Goal: Task Accomplishment & Management: Use online tool/utility

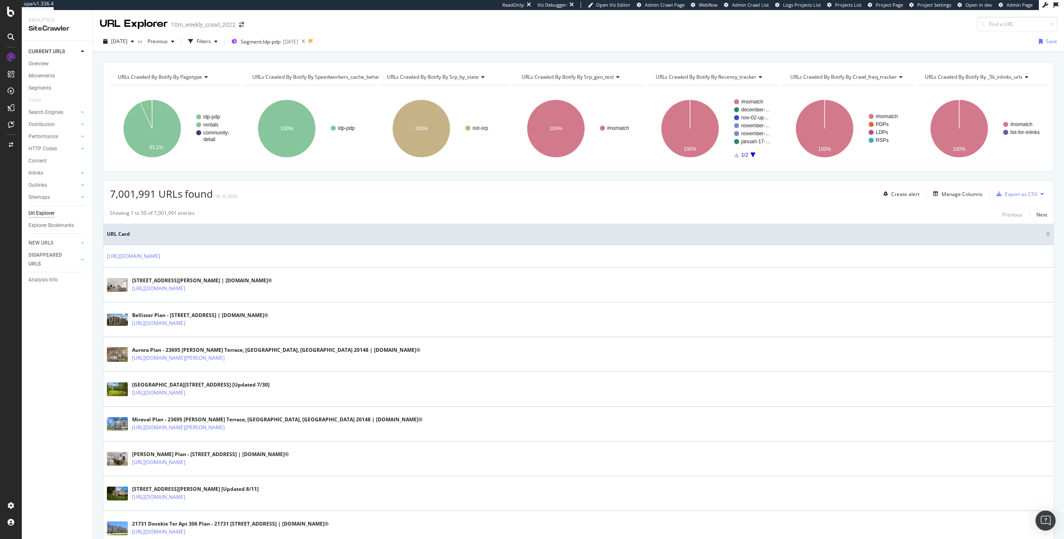
scroll to position [7, 0]
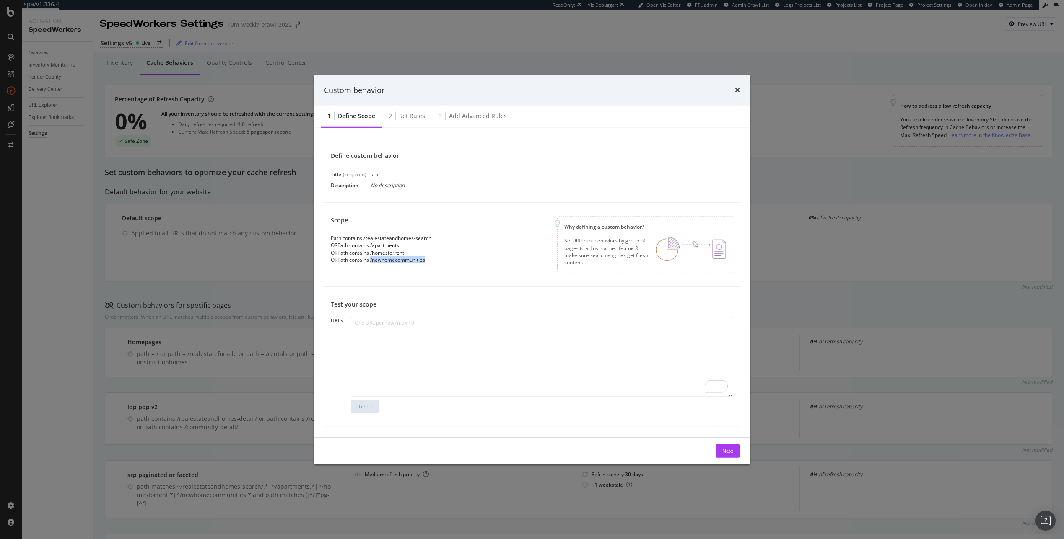
scroll to position [243, 0]
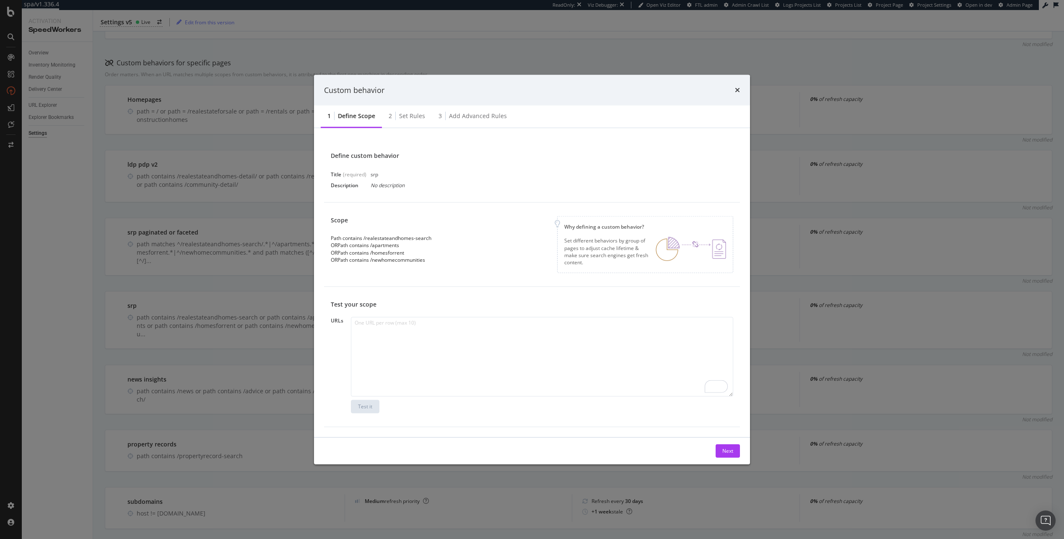
click at [740, 89] on div "Custom behavior" at bounding box center [532, 90] width 436 height 31
click at [738, 90] on icon "times" at bounding box center [737, 90] width 5 height 7
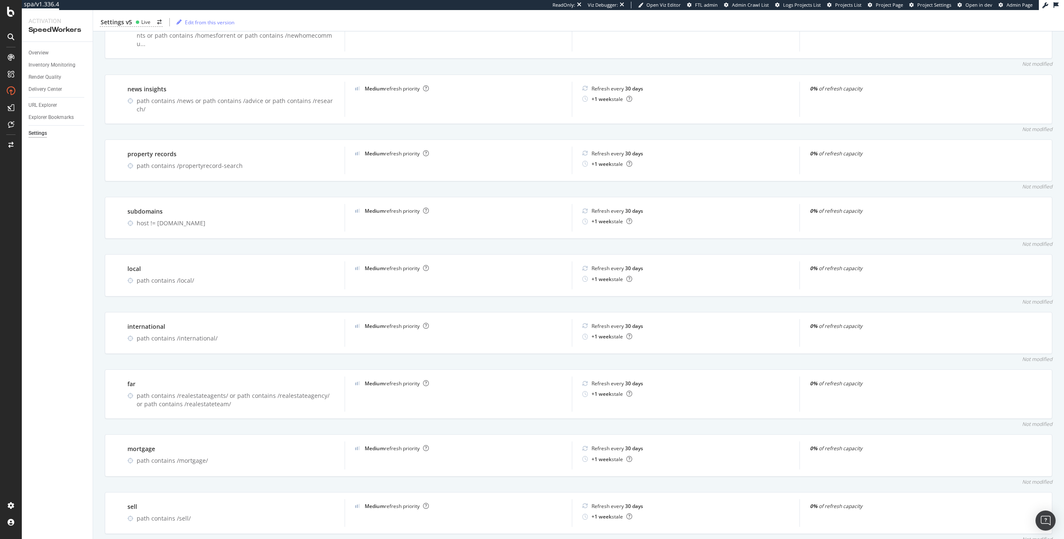
scroll to position [255, 0]
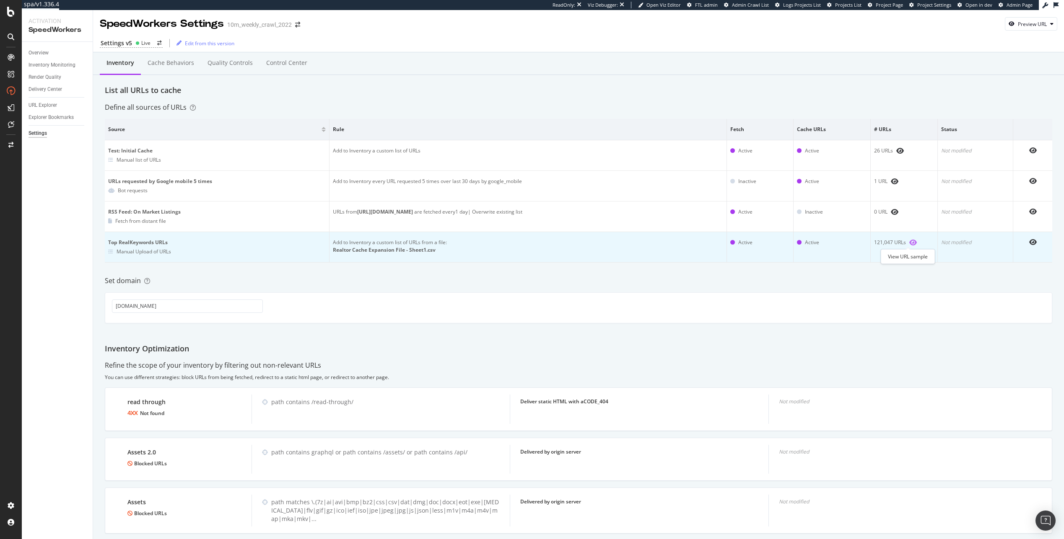
click at [909, 242] on icon "eye" at bounding box center [913, 242] width 8 height 7
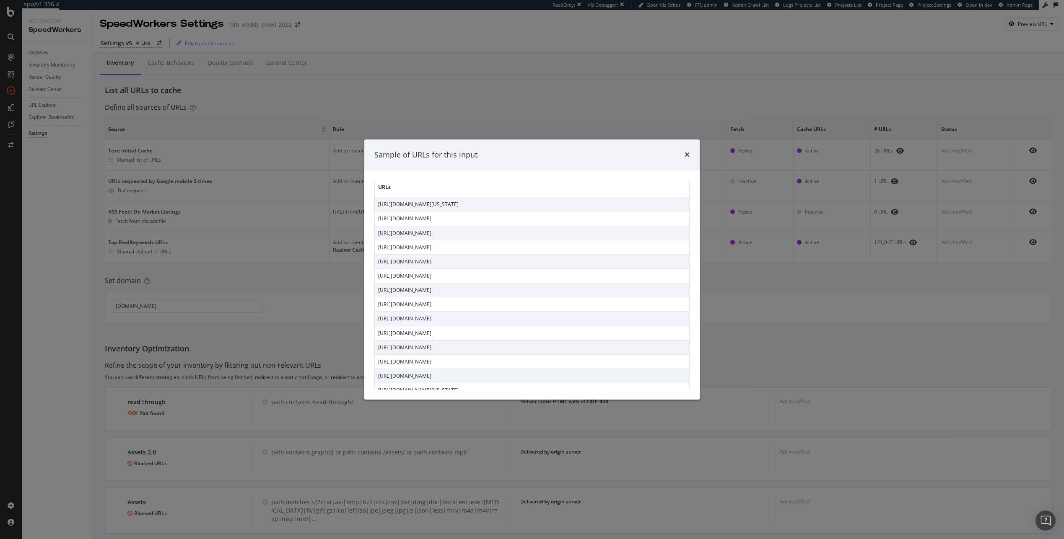
scroll to position [1243, 0]
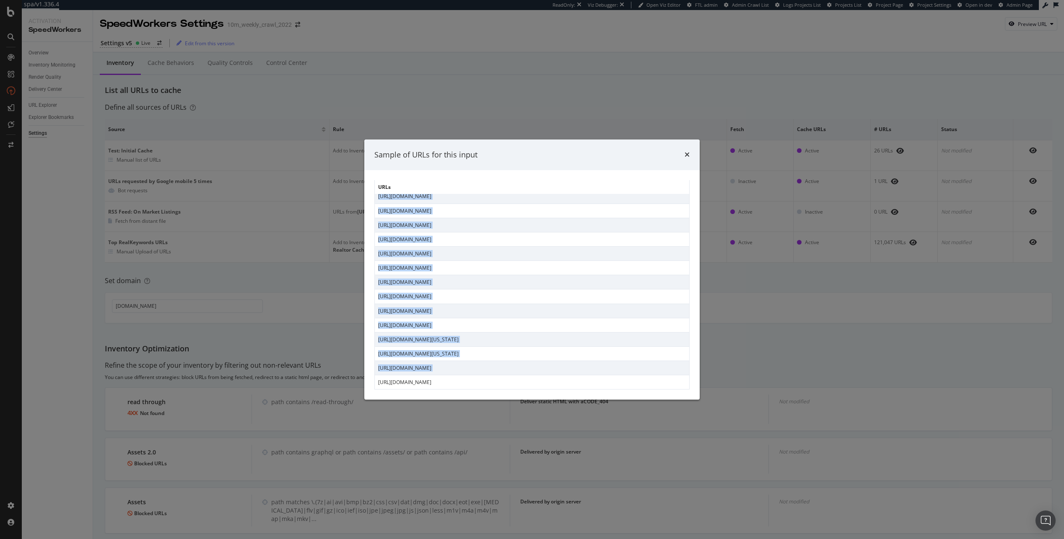
copy tbody "[URL][DOMAIN_NAME] [URL][DOMAIN_NAME] [URL][DOMAIN_NAME] [URL][DOMAIN_NAME][US_…"
drag, startPoint x: 378, startPoint y: 199, endPoint x: 587, endPoint y: 375, distance: 274.2
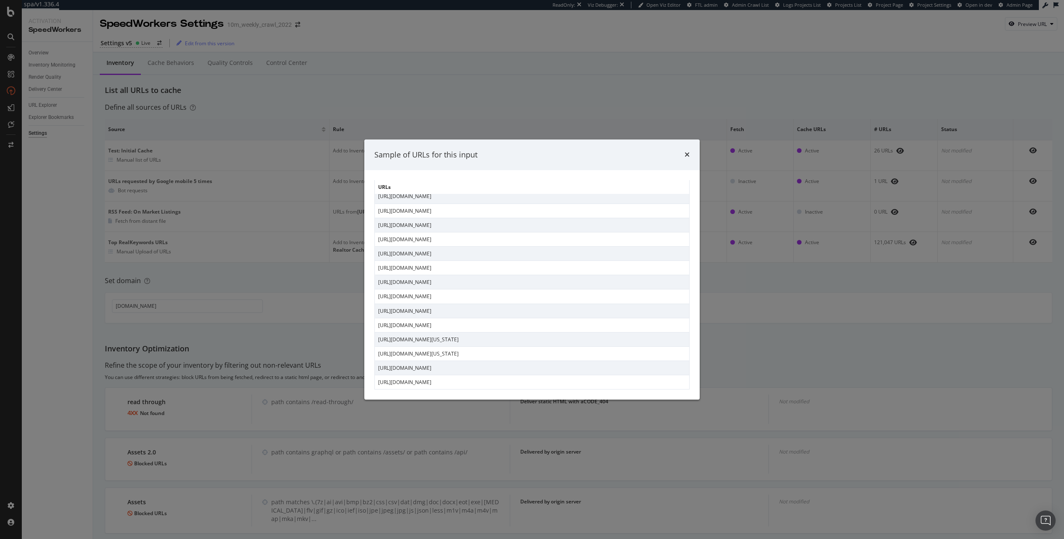
click at [542, 268] on td "[URL][DOMAIN_NAME]" at bounding box center [532, 268] width 315 height 14
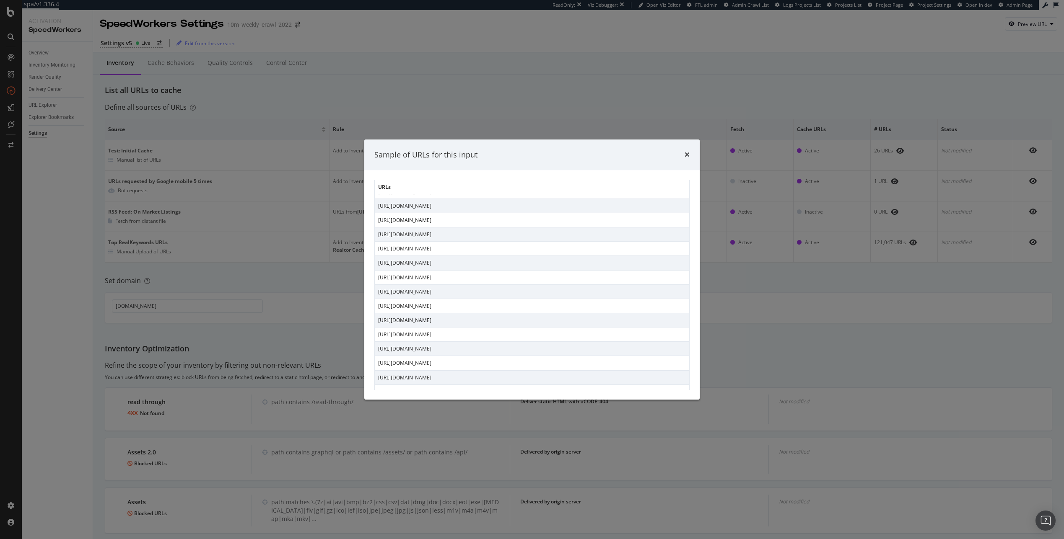
drag, startPoint x: 569, startPoint y: 251, endPoint x: 416, endPoint y: 233, distance: 154.1
click at [481, 253] on td "[URL][DOMAIN_NAME]" at bounding box center [532, 249] width 315 height 14
copy tbody "[URL][DOMAIN_NAME] [URL][DOMAIN_NAME] [URL][DOMAIN_NAME] [URL][DOMAIN_NAME][US_…"
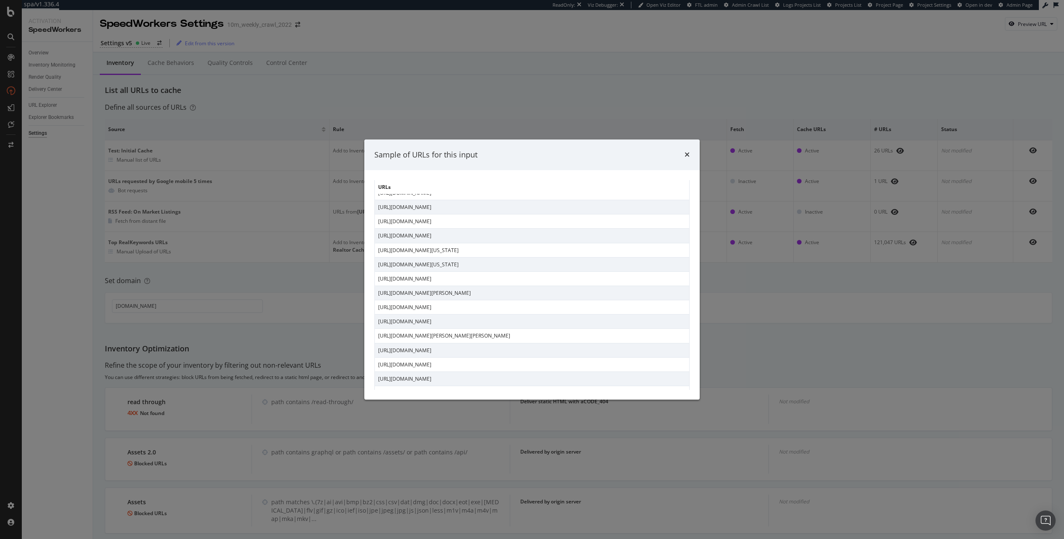
drag, startPoint x: 378, startPoint y: 201, endPoint x: 589, endPoint y: 354, distance: 261.0
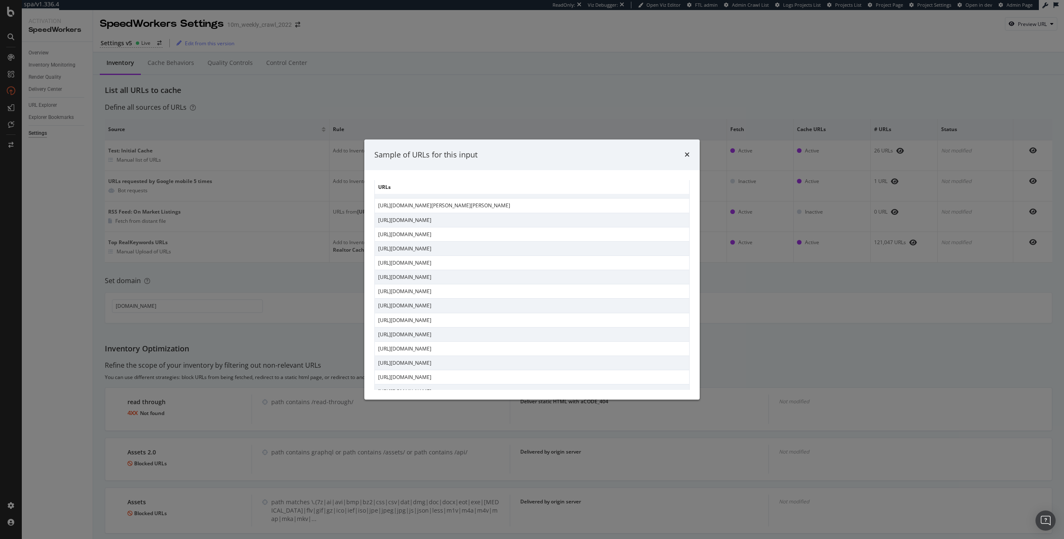
scroll to position [0, 0]
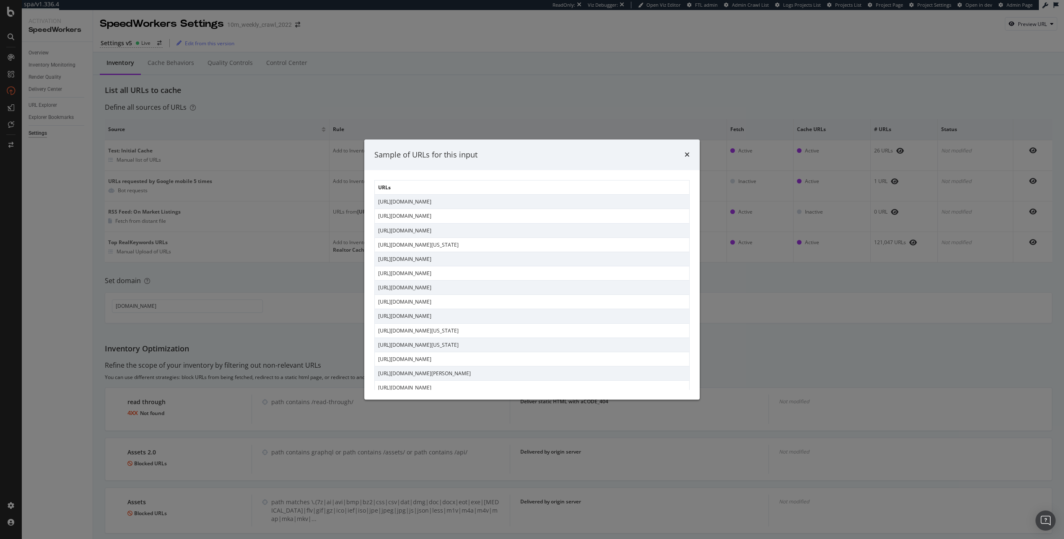
click at [549, 347] on td "[URL][DOMAIN_NAME][US_STATE]" at bounding box center [532, 345] width 315 height 14
drag, startPoint x: 538, startPoint y: 334, endPoint x: 530, endPoint y: 331, distance: 8.3
click at [530, 331] on td "[URL][DOMAIN_NAME][US_STATE]" at bounding box center [532, 330] width 315 height 14
copy tbody "ttps://[DOMAIN_NAME][URL] [URL][DOMAIN_NAME] [URL][DOMAIN_NAME] [URL][DOMAIN_NA…"
drag, startPoint x: 620, startPoint y: 313, endPoint x: 381, endPoint y: 202, distance: 264.0
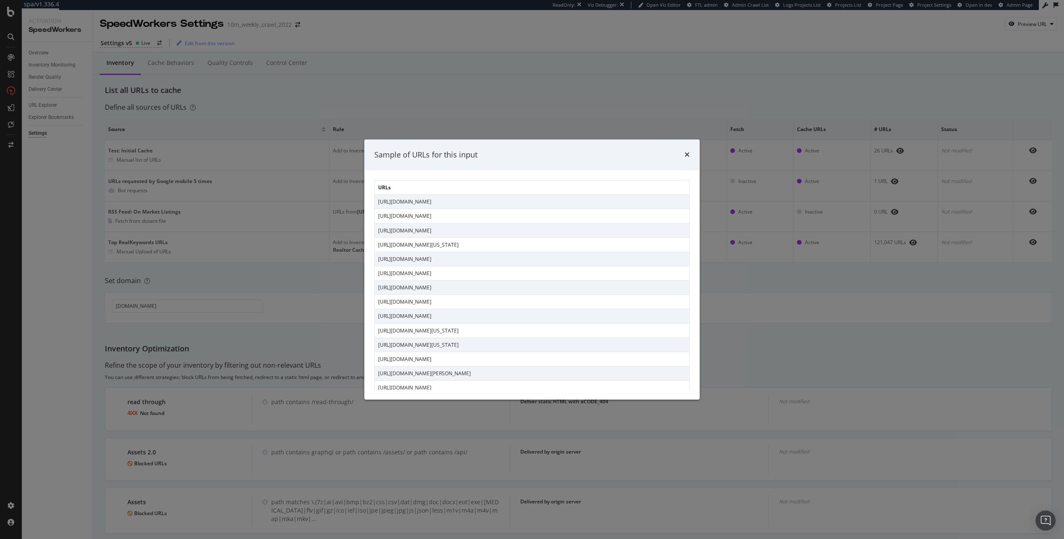
drag, startPoint x: 603, startPoint y: 208, endPoint x: 598, endPoint y: 269, distance: 61.4
click at [603, 208] on td "[URL][DOMAIN_NAME]" at bounding box center [532, 202] width 315 height 14
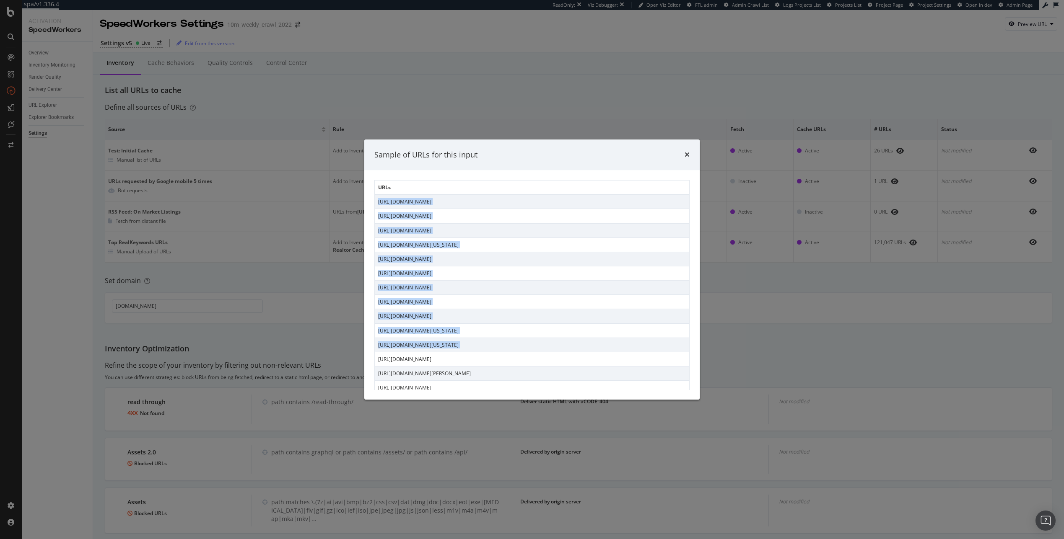
drag, startPoint x: 550, startPoint y: 355, endPoint x: 377, endPoint y: 204, distance: 229.9
copy tbody "[URL][DOMAIN_NAME] [URL][DOMAIN_NAME] [URL][DOMAIN_NAME] [URL][DOMAIN_NAME][US_…"
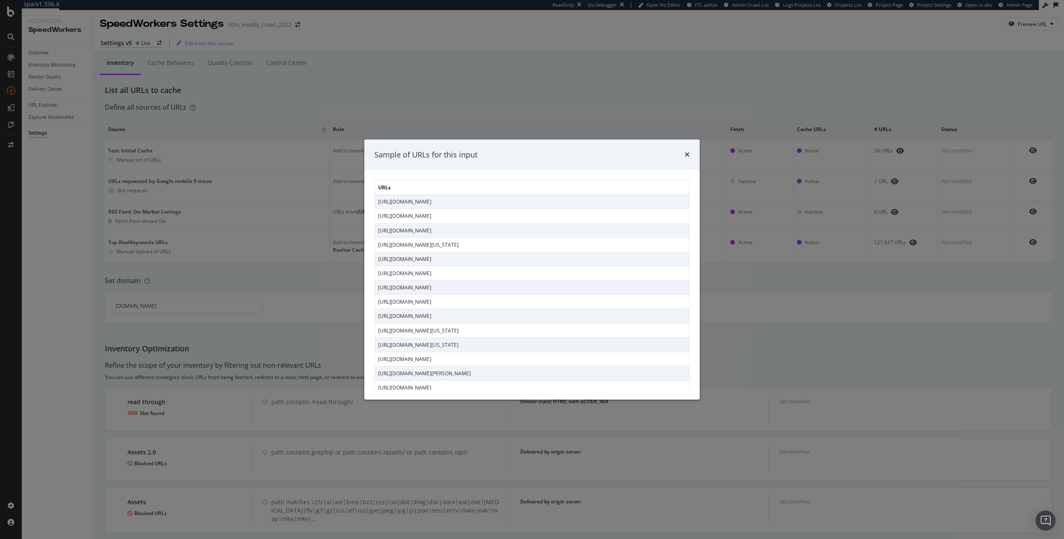
click at [489, 330] on td "[URL][DOMAIN_NAME][US_STATE]" at bounding box center [532, 330] width 315 height 14
drag, startPoint x: 506, startPoint y: 331, endPoint x: 373, endPoint y: 202, distance: 185.5
click at [373, 202] on div "URLs [URL][DOMAIN_NAME] [URL][DOMAIN_NAME] [URL][DOMAIN_NAME] [URL][DOMAIN_NAME…" at bounding box center [531, 285] width 335 height 230
copy table "URLs [URL][DOMAIN_NAME] [URL][DOMAIN_NAME] [URL][DOMAIN_NAME] [URL][DOMAIN_NAME…"
click at [452, 220] on td "[URL][DOMAIN_NAME]" at bounding box center [532, 216] width 315 height 14
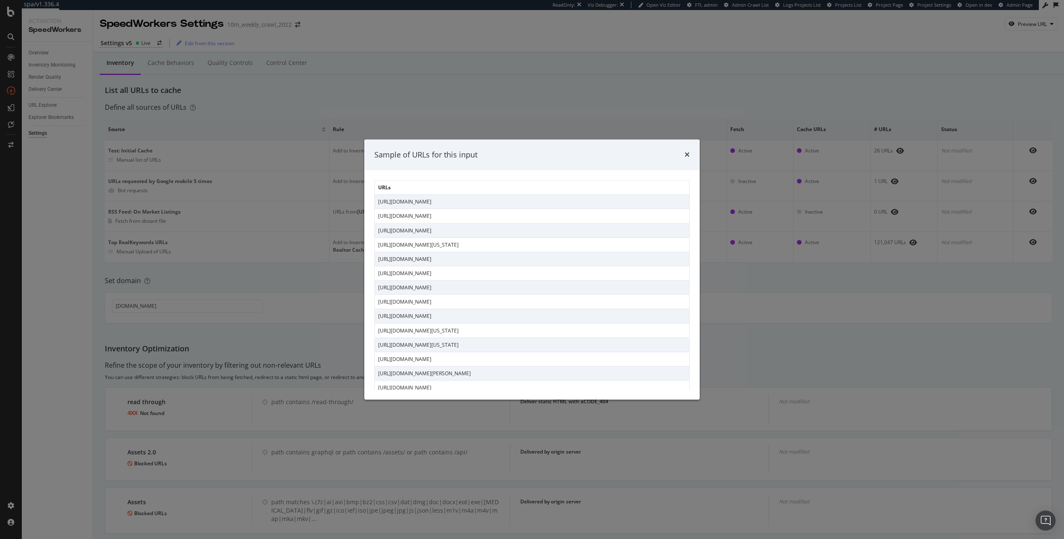
drag, startPoint x: 494, startPoint y: 327, endPoint x: 378, endPoint y: 202, distance: 171.4
copy tbody "[URL][DOMAIN_NAME] [URL][DOMAIN_NAME] [URL][DOMAIN_NAME] [URL][DOMAIN_NAME][US_…"
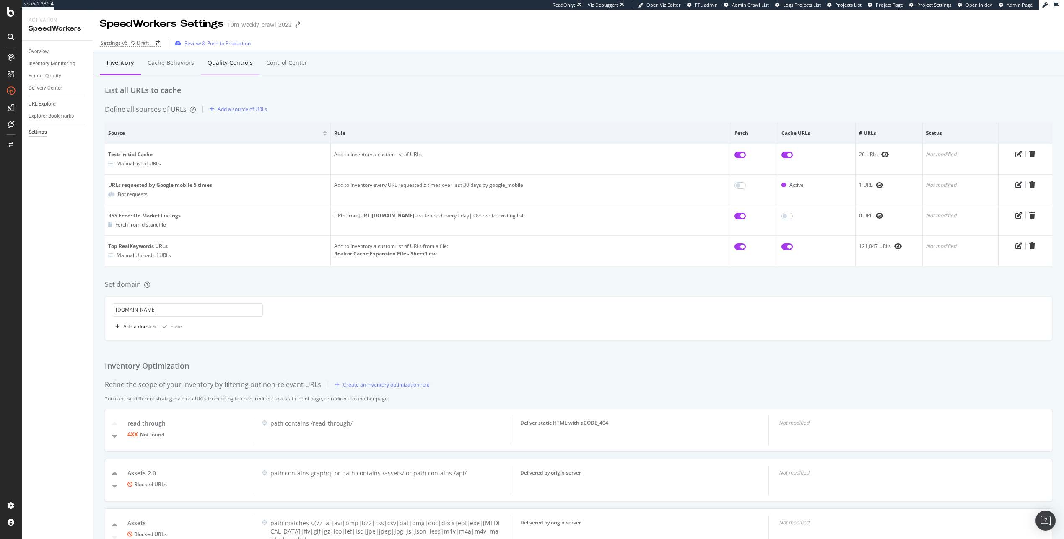
click at [238, 67] on div "Quality Controls" at bounding box center [229, 63] width 45 height 8
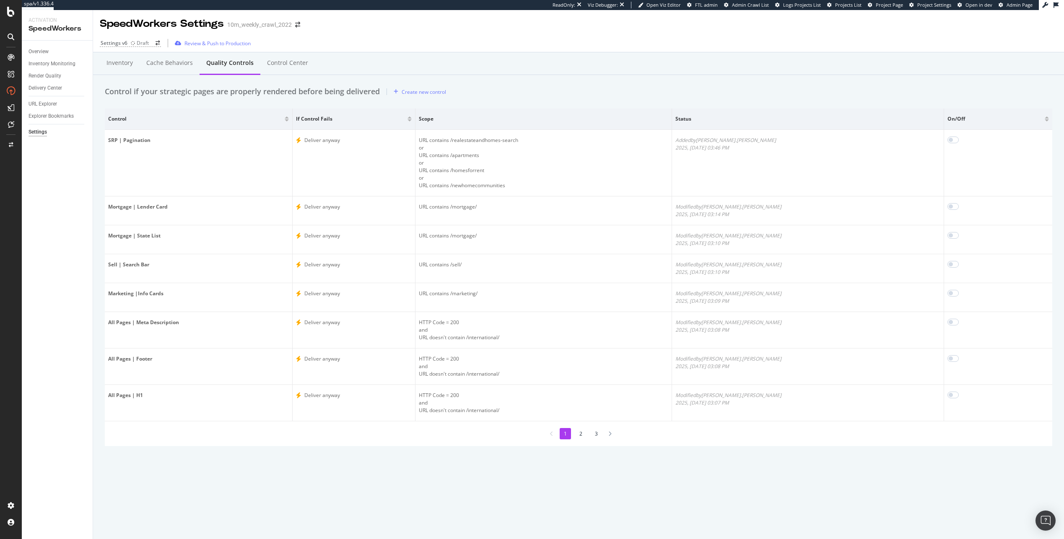
click at [577, 434] on li "2" at bounding box center [580, 433] width 11 height 11
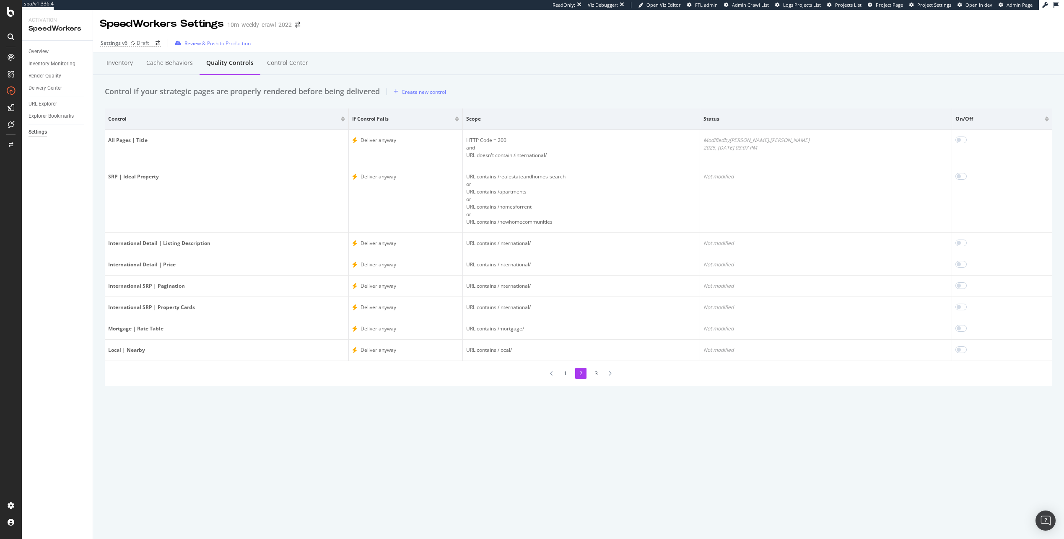
click at [599, 371] on li "3" at bounding box center [595, 373] width 11 height 11
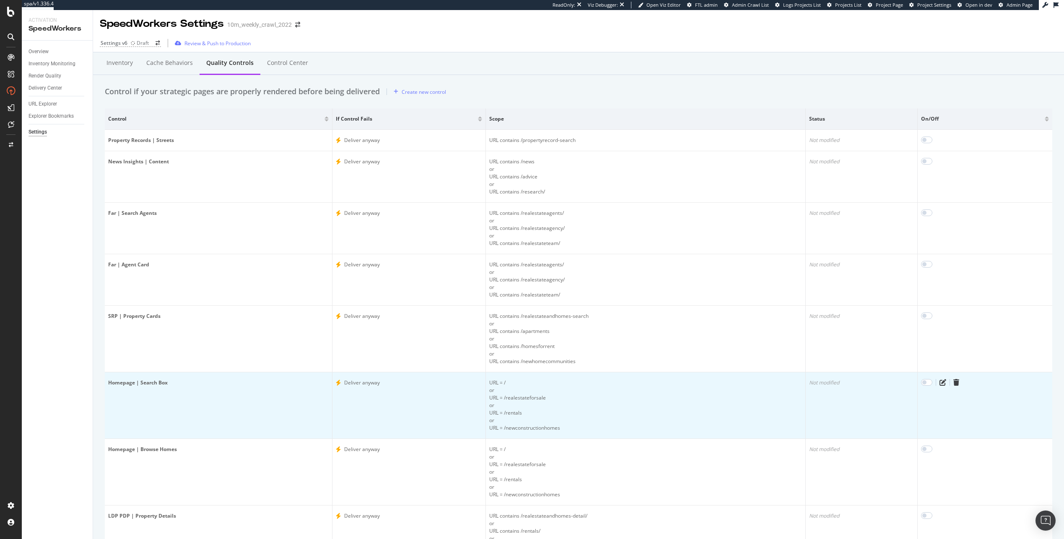
scroll to position [72, 0]
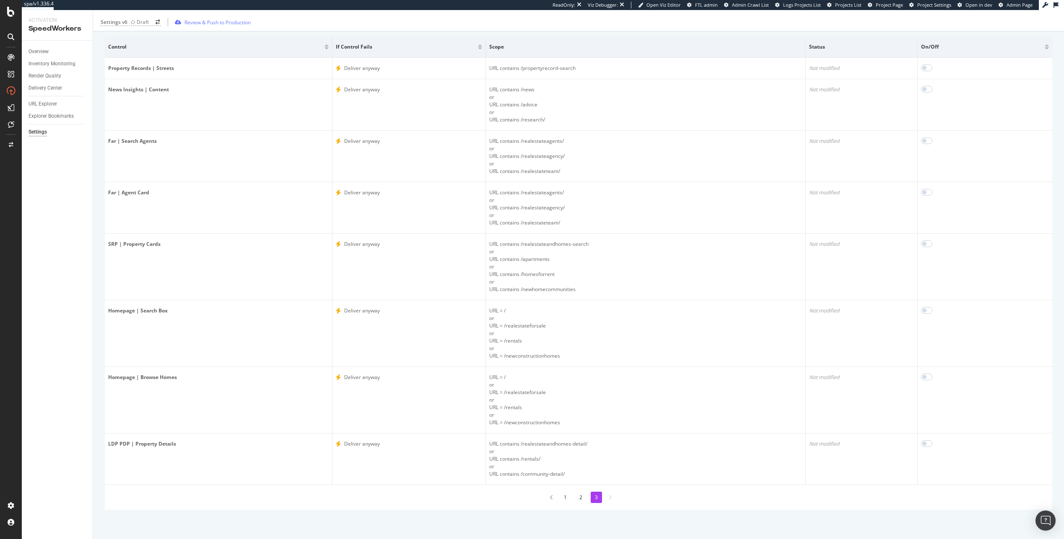
click at [563, 500] on li "1" at bounding box center [564, 497] width 11 height 11
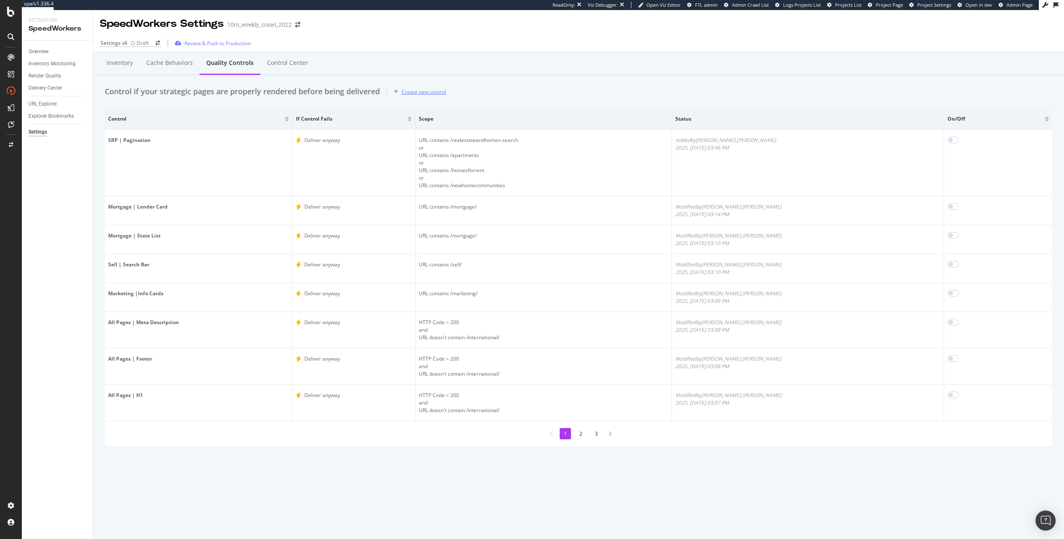
click at [440, 85] on div "Create new control" at bounding box center [418, 91] width 56 height 13
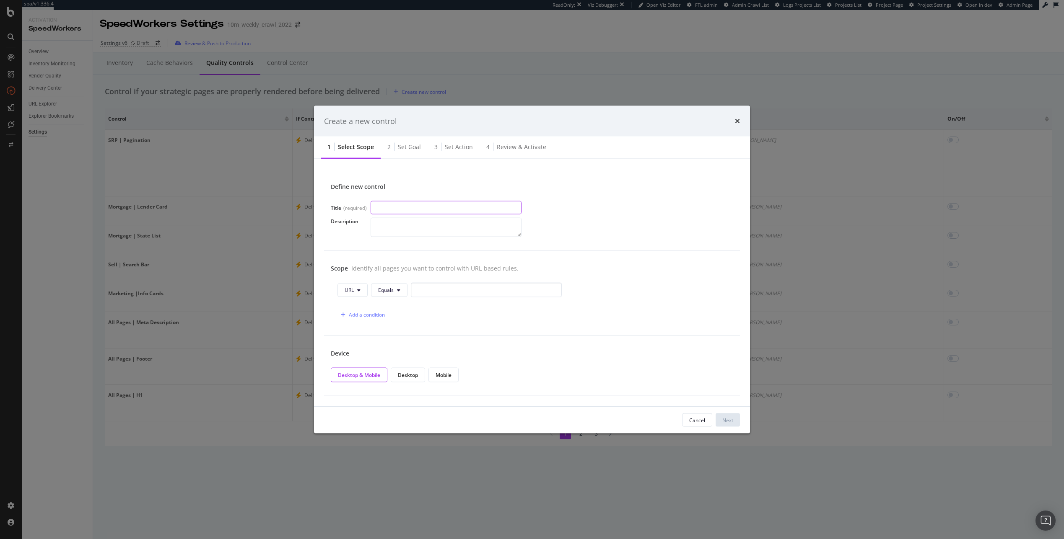
paste input "All Pages (www) | Main Navigation"
drag, startPoint x: 411, startPoint y: 207, endPoint x: 397, endPoint y: 206, distance: 13.8
click at [397, 206] on input "All Pages (www) | Main Navigation" at bounding box center [445, 207] width 151 height 13
type input "All Pages | Main Navigation"
click at [349, 285] on button "URL" at bounding box center [352, 289] width 30 height 13
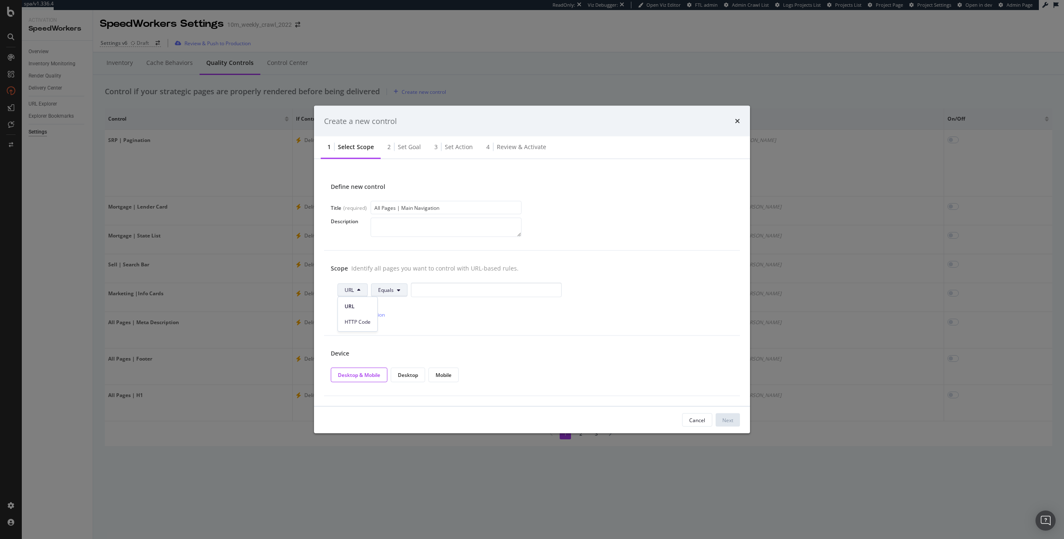
click at [385, 296] on button "Equals" at bounding box center [389, 289] width 36 height 13
click at [362, 296] on button "URL" at bounding box center [352, 289] width 30 height 13
click at [367, 326] on div "HTTP Code" at bounding box center [357, 322] width 39 height 12
click at [439, 296] on input "0" at bounding box center [502, 290] width 151 height 15
type input "200"
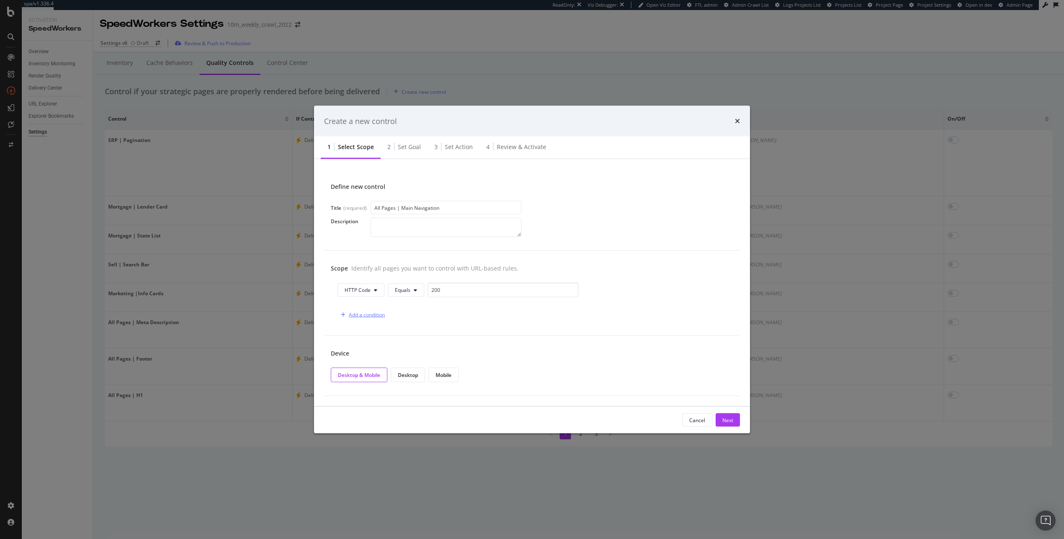
click at [372, 316] on div "Add a condition" at bounding box center [367, 314] width 36 height 7
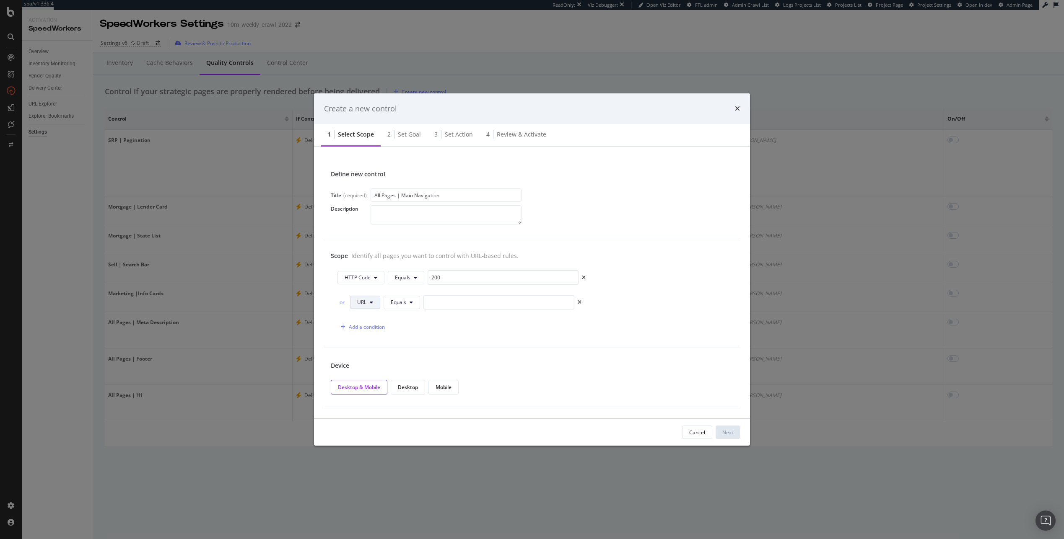
click at [378, 304] on button "URL" at bounding box center [365, 302] width 30 height 13
click at [418, 301] on button "Equals" at bounding box center [401, 302] width 36 height 13
click at [423, 440] on span "Doesn't Contain" at bounding box center [415, 444] width 49 height 8
click at [459, 306] on input "modal" at bounding box center [520, 302] width 151 height 15
type input "/international/"
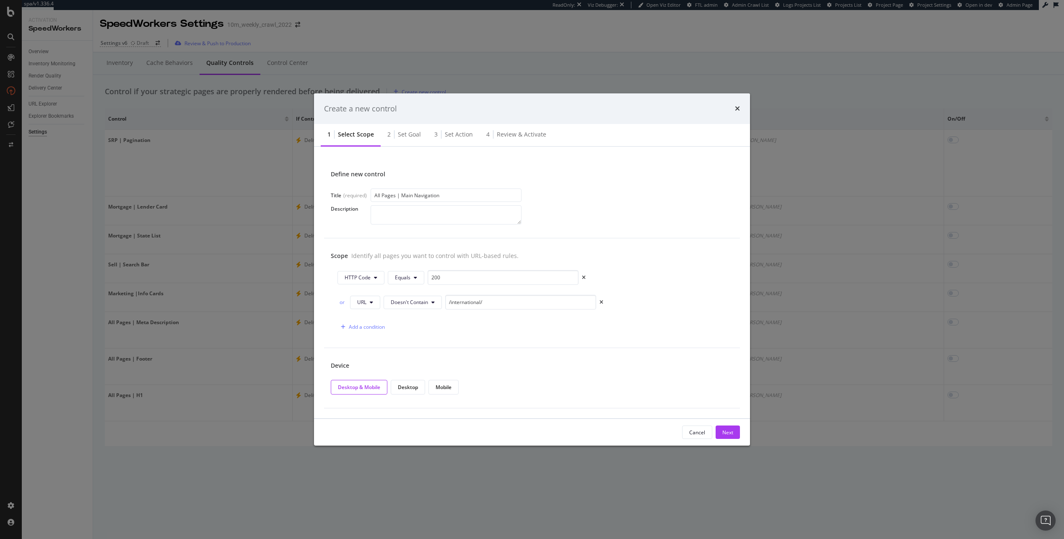
click at [733, 429] on button "Next" at bounding box center [727, 432] width 24 height 13
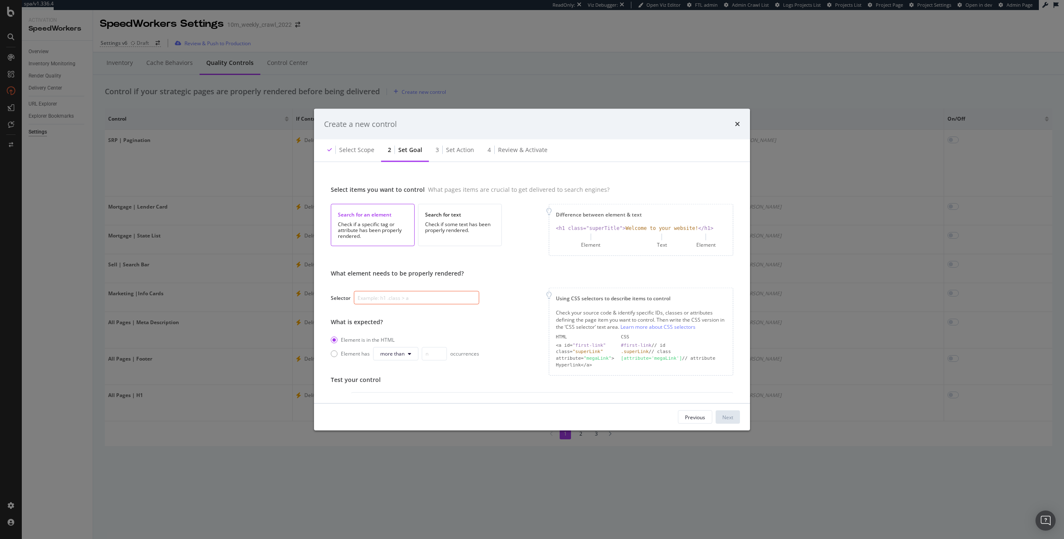
click at [428, 298] on input "modal" at bounding box center [416, 297] width 125 height 13
paste input "[class*="global-nav-main-group"]"
type input "[class*="global-nav-main-group"]"
click at [489, 311] on div "What element needs to be properly rendered? Selector [class*="global-nav-main-g…" at bounding box center [532, 322] width 402 height 106
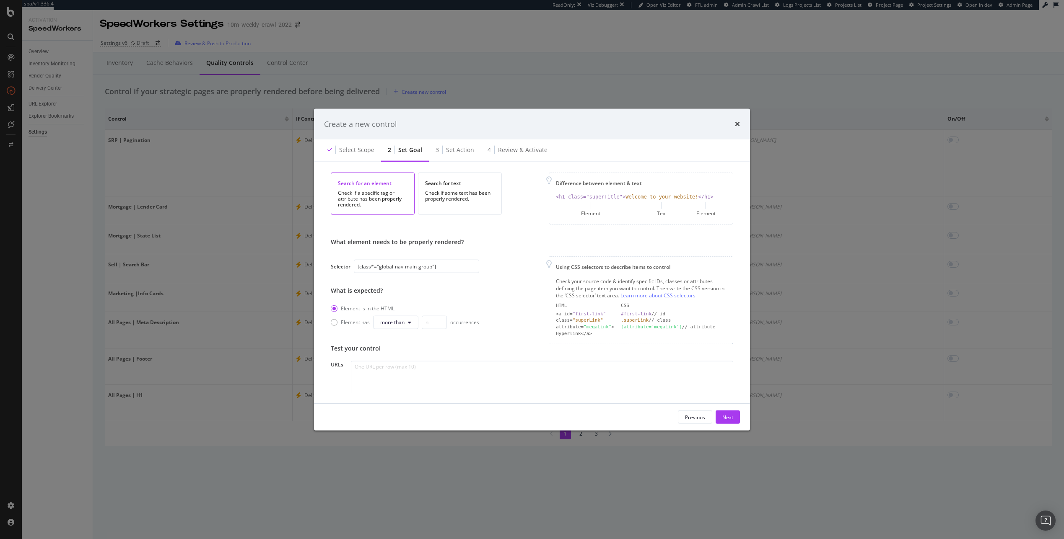
scroll to position [95, 0]
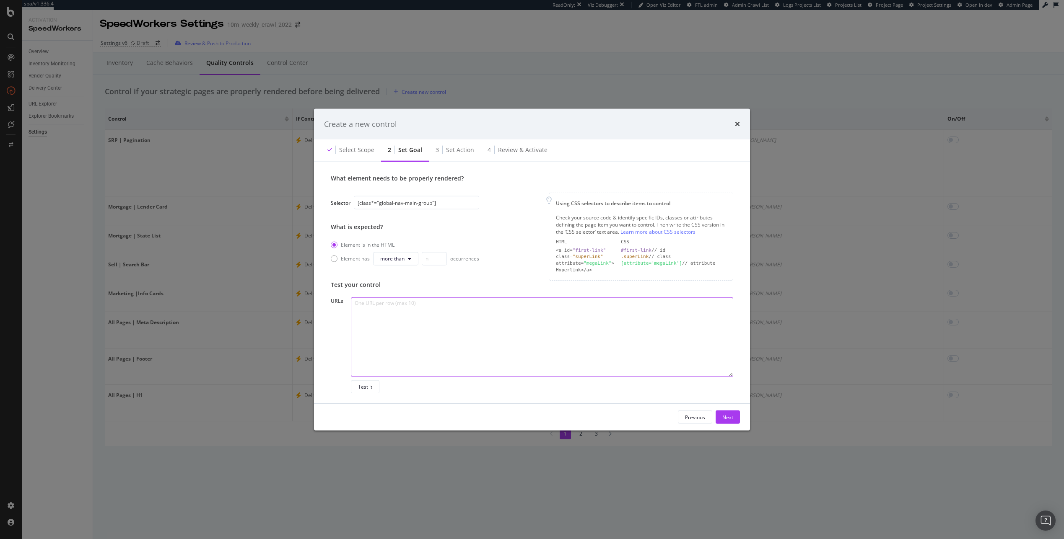
click at [424, 360] on textarea "modal" at bounding box center [542, 337] width 382 height 80
click at [448, 321] on textarea "To enrich screen reader interactions, please activate Accessibility in Grammarl…" at bounding box center [542, 337] width 382 height 80
paste textarea "To enrich screen reader interactions, please activate Accessibility in Grammarl…"
click at [380, 331] on textarea "To enrich screen reader interactions, please activate Accessibility in Grammarl…" at bounding box center [542, 337] width 382 height 80
paste textarea "To enrich screen reader interactions, please activate Accessibility in Grammarl…"
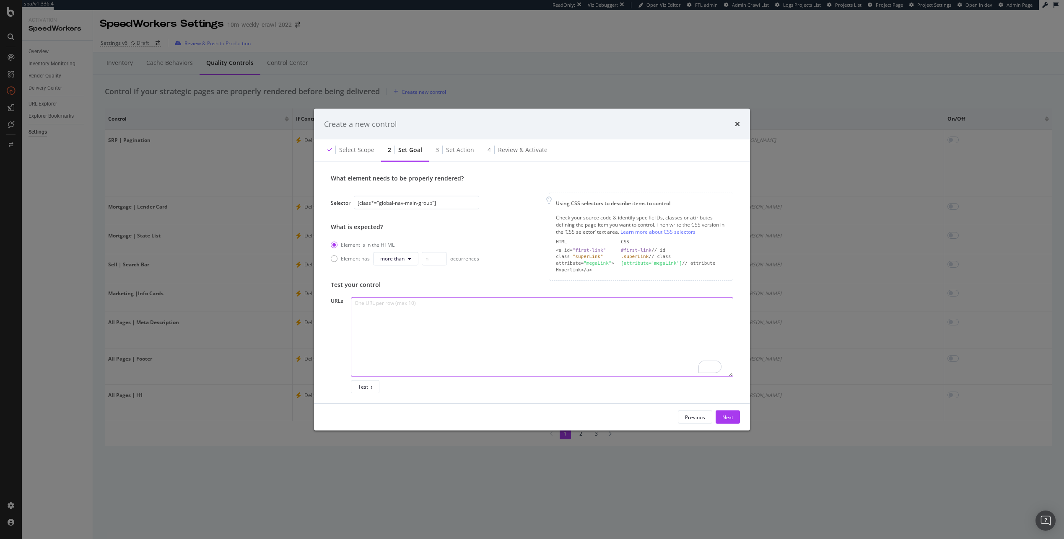
click at [461, 311] on textarea "To enrich screen reader interactions, please activate Accessibility in Grammarl…" at bounding box center [542, 337] width 382 height 80
paste textarea "To enrich screen reader interactions, please activate Accessibility in Grammarl…"
click at [490, 305] on textarea "To enrich screen reader interactions, please activate Accessibility in Grammarl…" at bounding box center [542, 337] width 382 height 80
paste textarea "https://www.realtor.com/rentals/details/3064-Albany-Cres-Apt-51_Bronx_NY_10463_…"
type textarea "https://www.realtor.com/rentals/details/3064-Albany-Cres-Apt-51_Bronx_NY_10463_…"
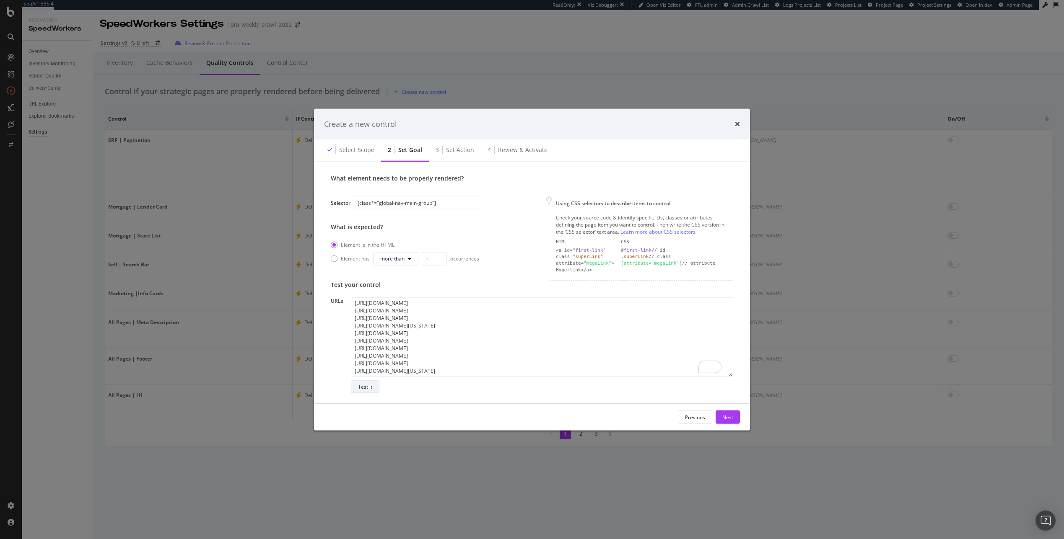
click at [366, 388] on div "Test it" at bounding box center [365, 386] width 14 height 7
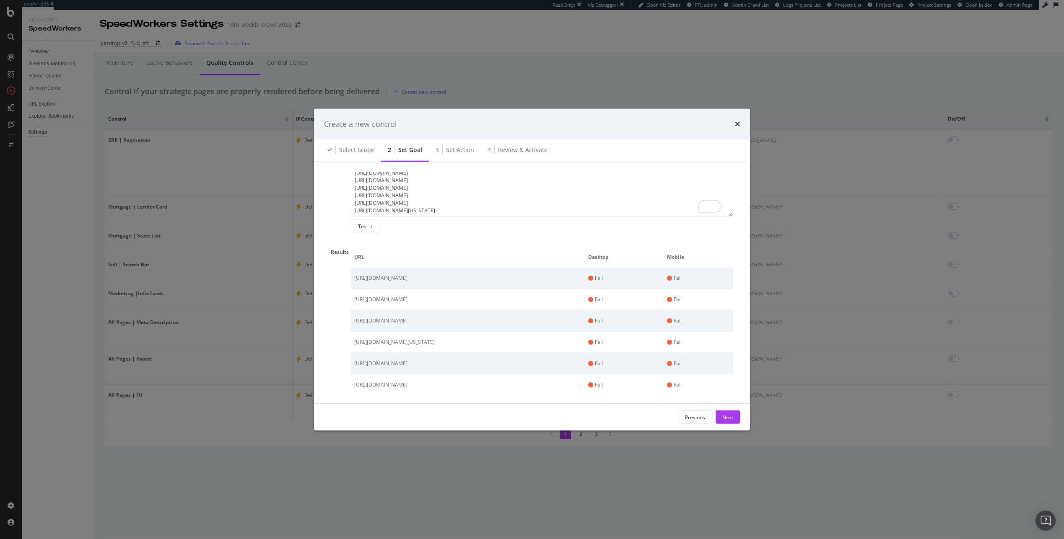
scroll to position [0, 0]
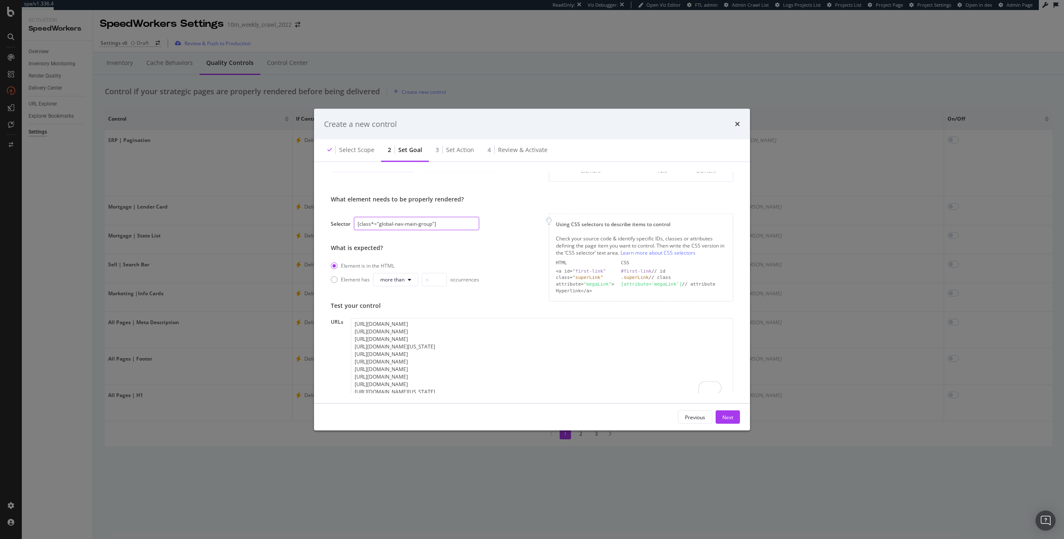
click at [432, 221] on input "[class*="global-nav-main-group"]" at bounding box center [416, 223] width 125 height 13
paste input "GlobalHeaderstyles__StyledGlobalHeader-rui__"
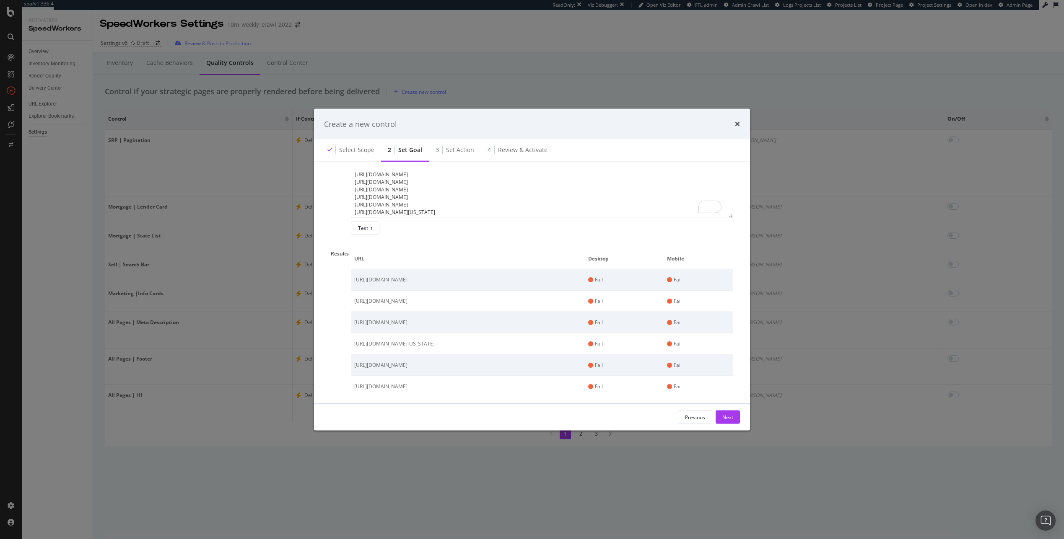
scroll to position [254, 0]
type input "[class*="GlobalHeaderstyles__StyledGlobalHeader-rui__"]"
click at [366, 226] on div "Test it" at bounding box center [365, 228] width 14 height 7
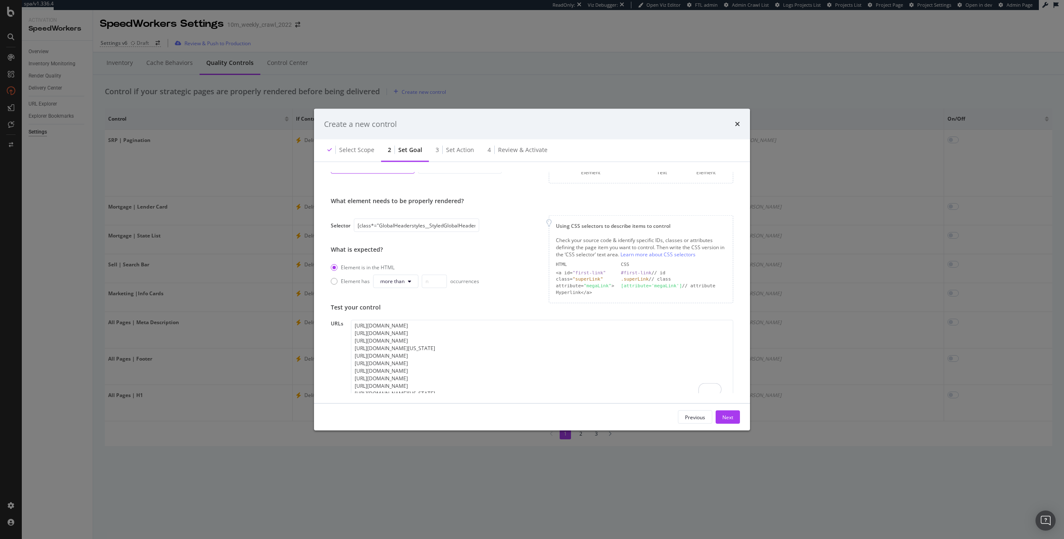
scroll to position [276, 0]
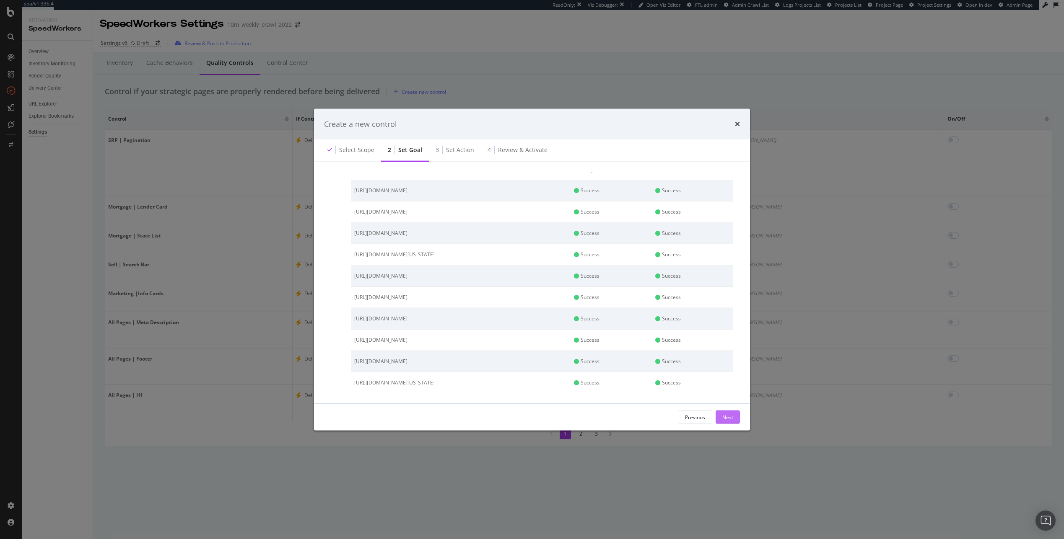
click at [732, 415] on div "Next" at bounding box center [727, 417] width 11 height 7
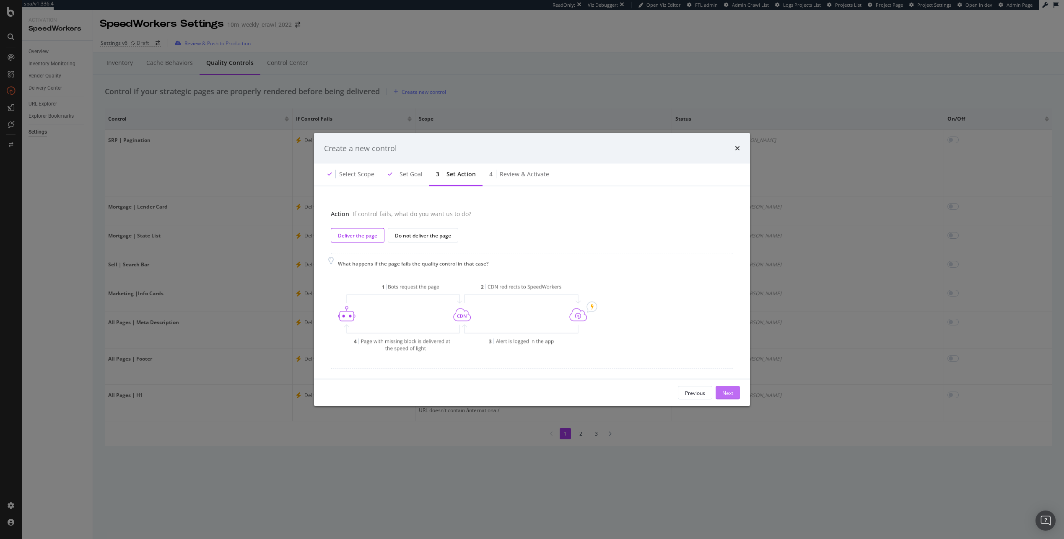
click at [736, 396] on button "Next" at bounding box center [727, 392] width 24 height 13
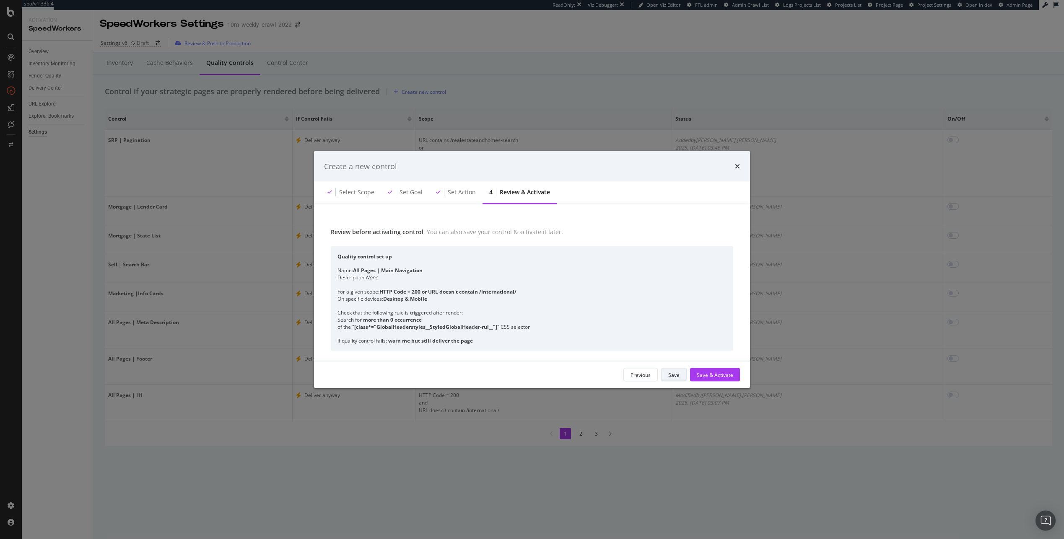
click at [673, 377] on div "Save" at bounding box center [673, 374] width 11 height 7
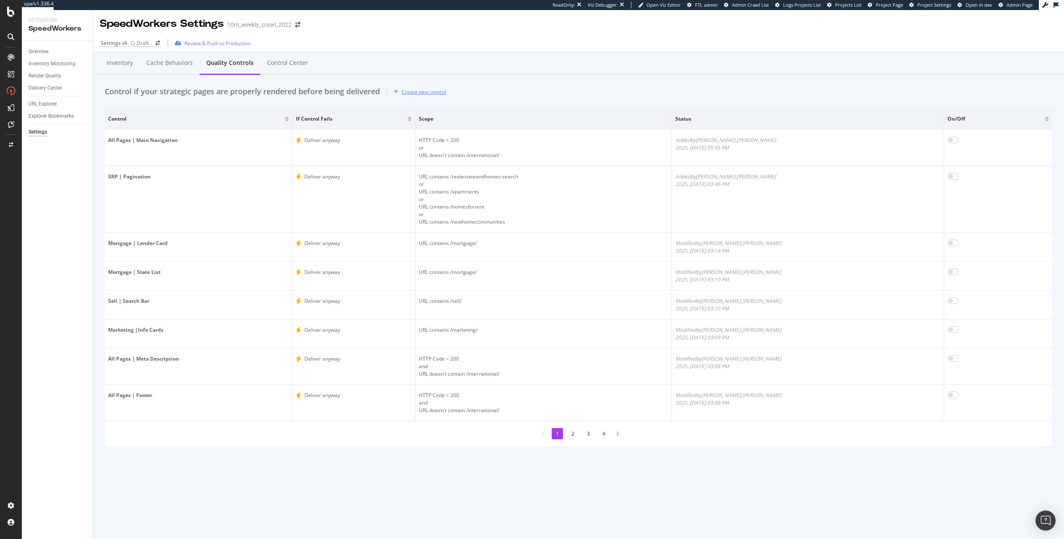
click at [435, 95] on div "Create new control" at bounding box center [423, 91] width 44 height 7
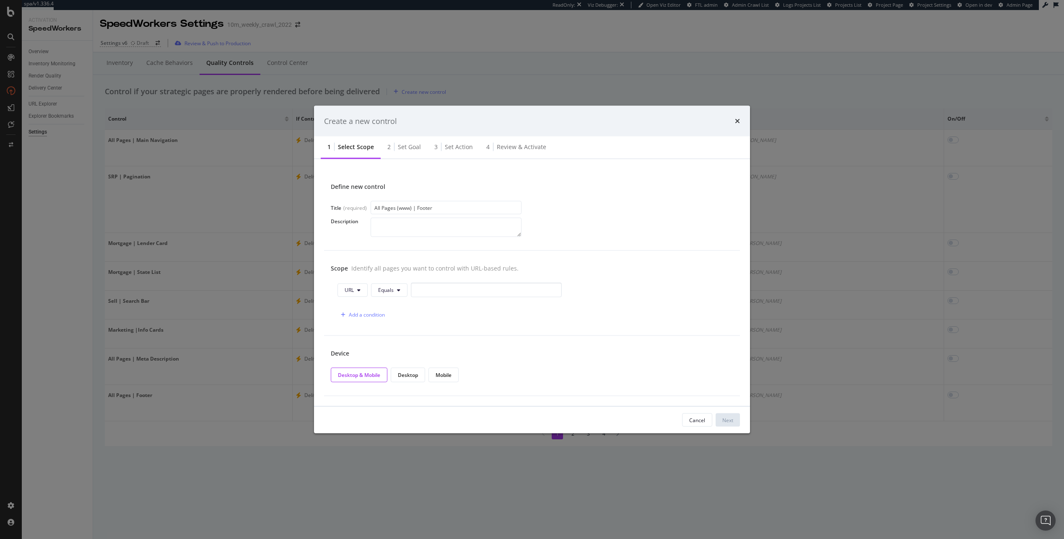
drag, startPoint x: 413, startPoint y: 208, endPoint x: 396, endPoint y: 209, distance: 16.8
click at [395, 209] on input "All Pages (www) | Footer" at bounding box center [445, 207] width 151 height 13
type input "All Pages | Footer"
click at [362, 287] on button "URL" at bounding box center [352, 289] width 30 height 13
click at [362, 318] on span "HTTP Code" at bounding box center [357, 322] width 26 height 8
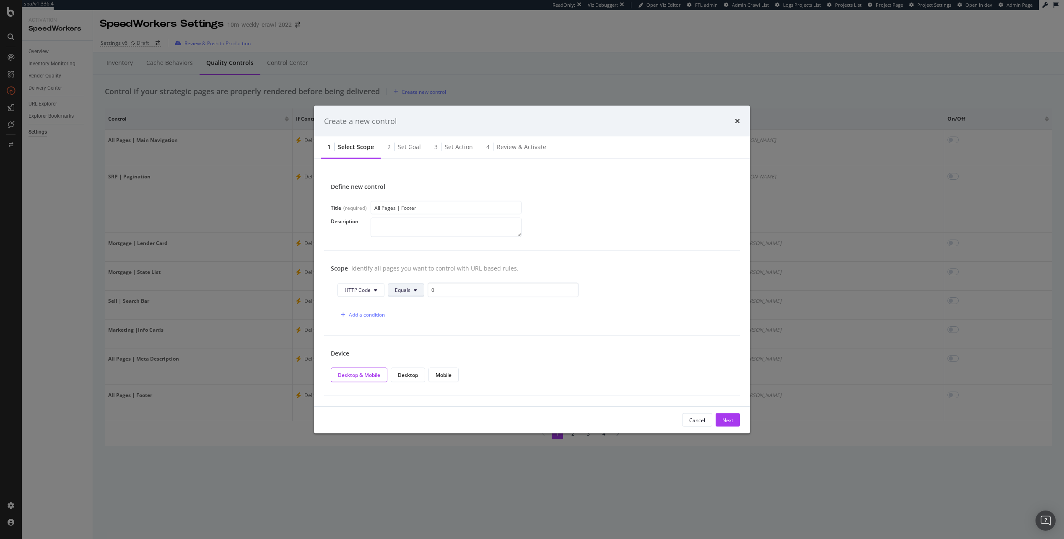
click at [396, 285] on button "Equals" at bounding box center [406, 289] width 36 height 13
click at [440, 288] on input "0" at bounding box center [502, 290] width 151 height 15
type input "200"
click at [386, 310] on div "Add a condition" at bounding box center [531, 315] width 389 height 15
click at [366, 324] on div "Scope Identify all pages you want to control with URL-based rules. HTTP Code Eq…" at bounding box center [532, 293] width 416 height 85
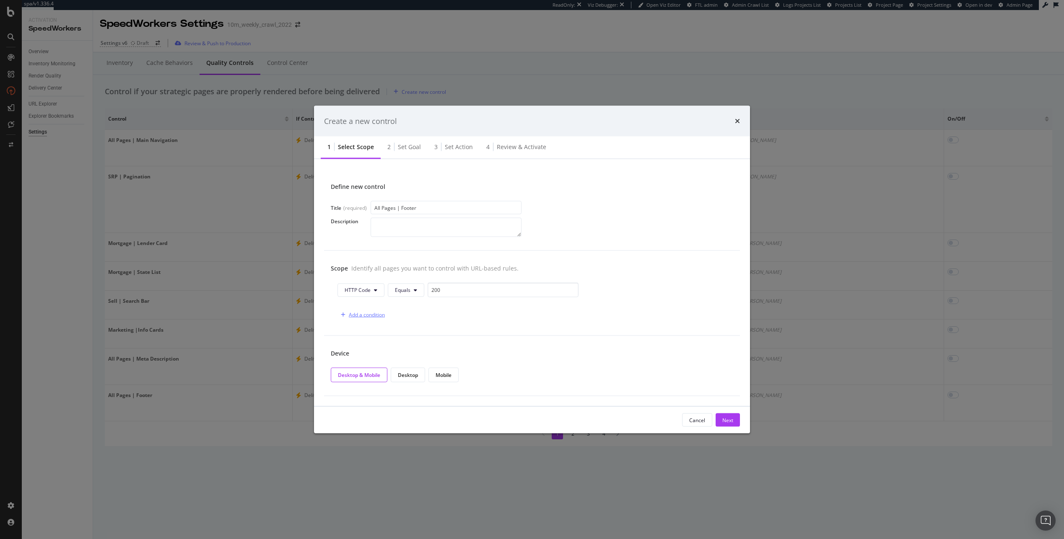
click at [367, 321] on div "Add a condition" at bounding box center [360, 314] width 47 height 13
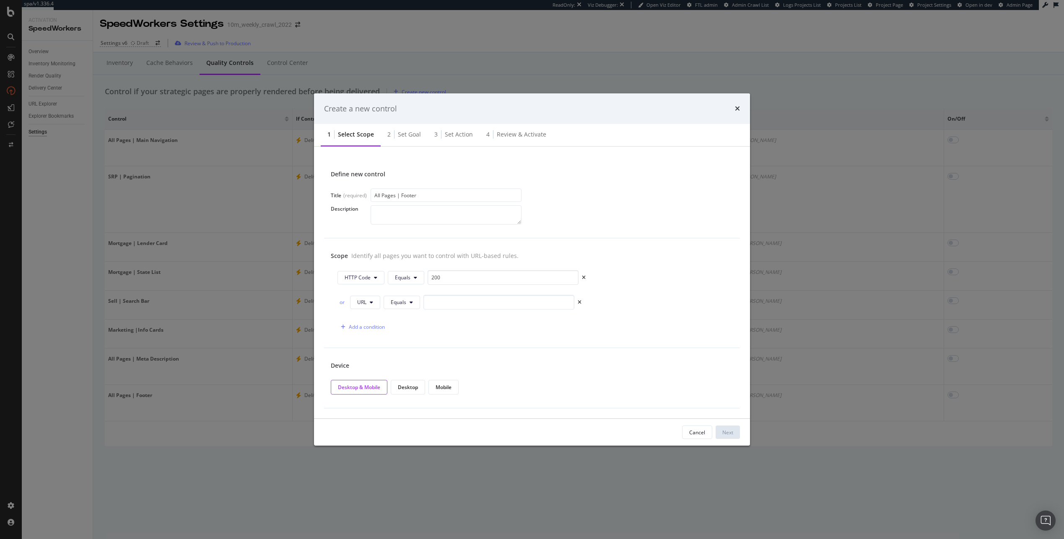
click at [370, 313] on div "HTTP Code Equals 200 or URL Equals Add a condition" at bounding box center [532, 302] width 402 height 64
click at [369, 298] on button "URL" at bounding box center [365, 302] width 30 height 13
click at [401, 303] on span "Equals" at bounding box center [399, 302] width 16 height 7
click at [418, 440] on span "Doesn't Contain" at bounding box center [415, 444] width 49 height 8
click at [453, 298] on input "modal" at bounding box center [520, 302] width 151 height 15
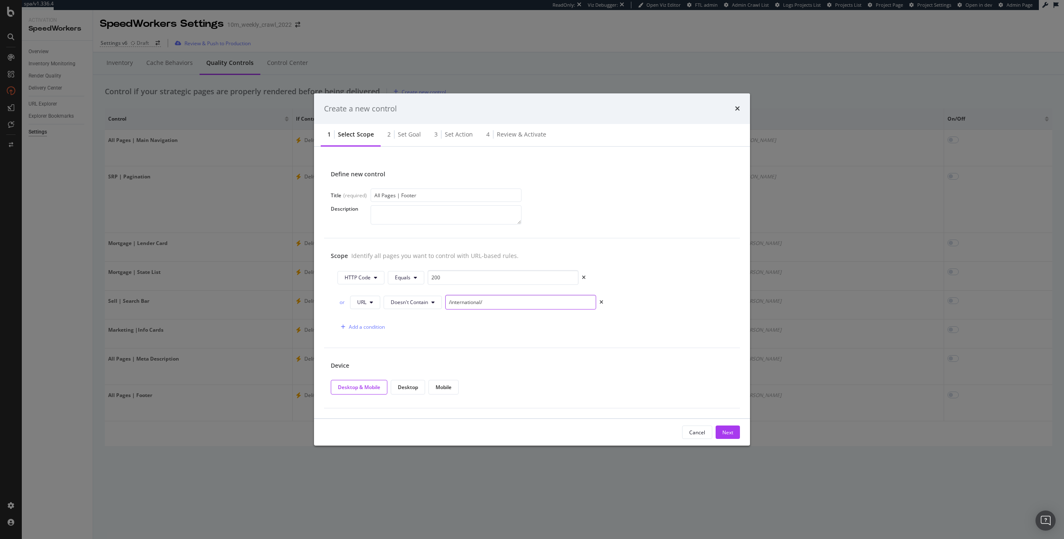
type input "/international/"
click at [511, 367] on div "Device" at bounding box center [532, 366] width 402 height 8
click at [722, 431] on div "Next" at bounding box center [727, 432] width 11 height 7
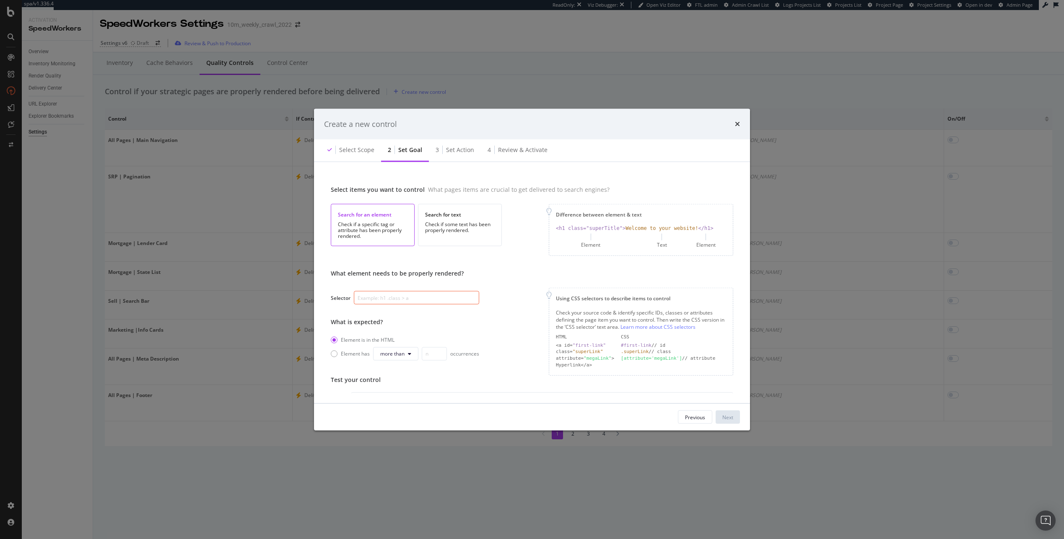
click at [436, 299] on input "modal" at bounding box center [416, 297] width 125 height 13
paste input "[class*="Footerstyles"]"
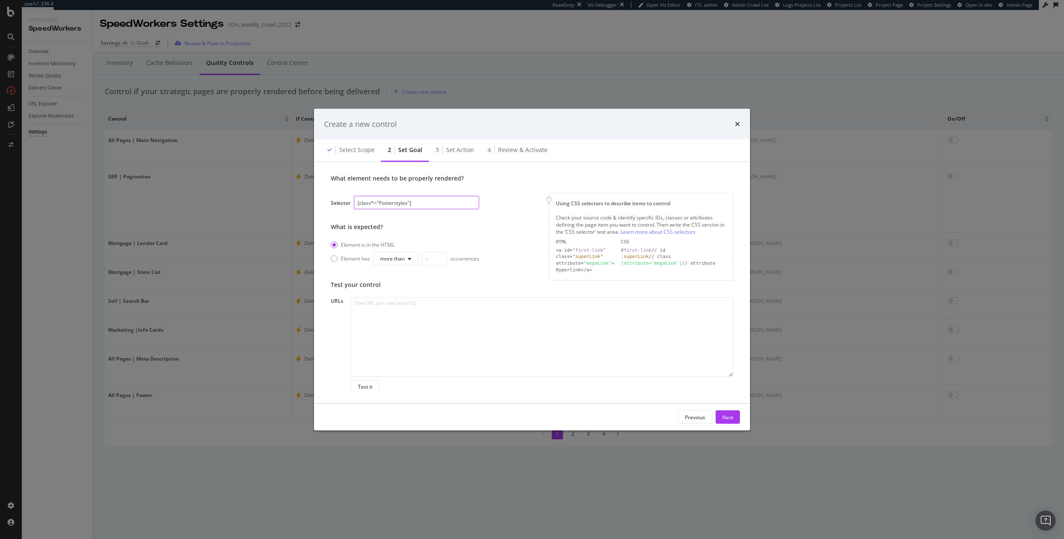
type input "[class*="Footerstyles"]"
click at [393, 326] on textarea "modal" at bounding box center [542, 337] width 382 height 80
click at [447, 322] on textarea "To enrich screen reader interactions, please activate Accessibility in Grammarl…" at bounding box center [542, 337] width 382 height 80
paste textarea "https://www.realtor.com/rentals/details/3064-Albany-Cres-Apt-51_Bronx_NY_10463_…"
type textarea "https://www.realtor.com/rentals/details/3064-Albany-Cres-Apt-51_Bronx_NY_10463_…"
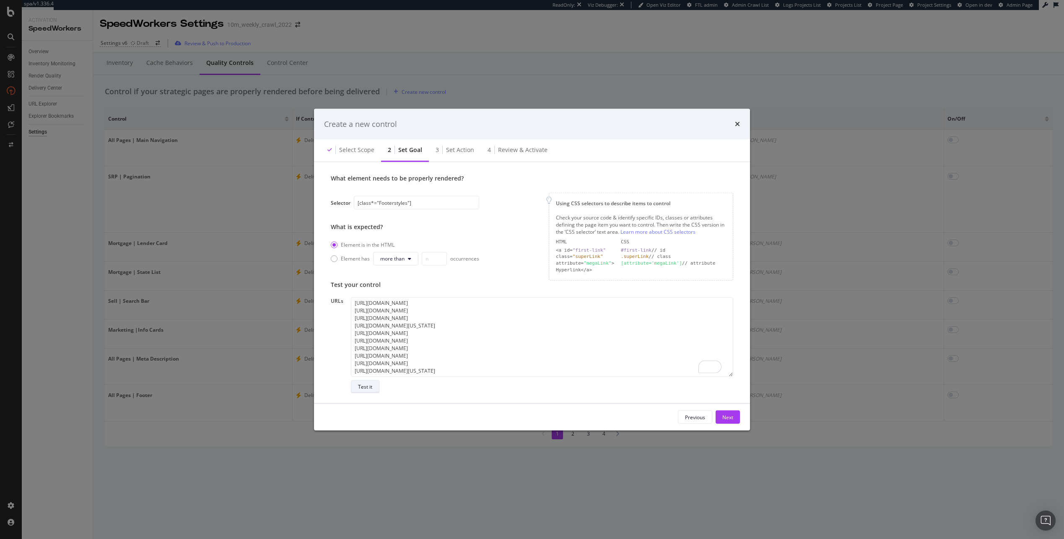
click at [375, 381] on button "Test it" at bounding box center [365, 386] width 28 height 13
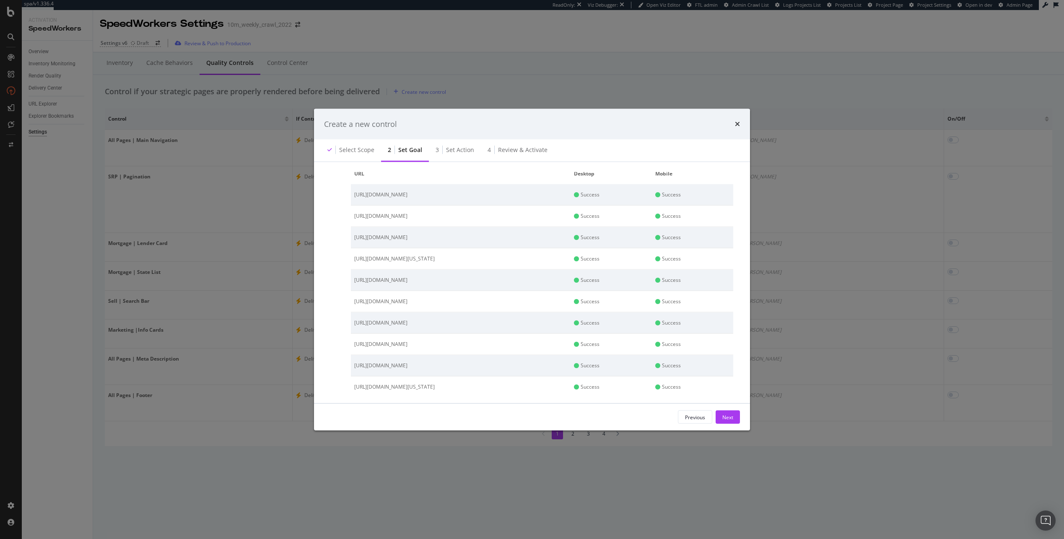
scroll to position [311, 0]
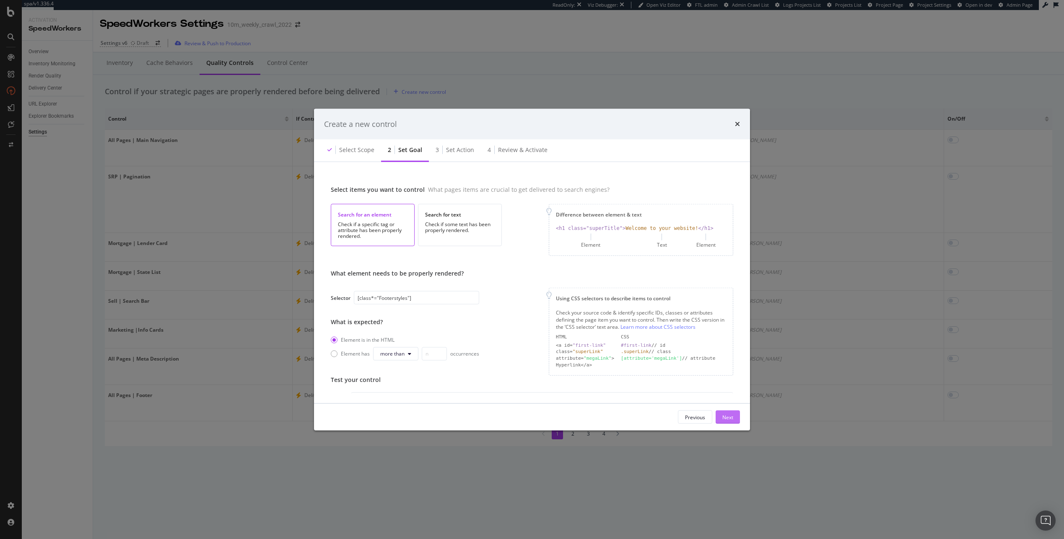
click at [730, 422] on div "Next" at bounding box center [727, 417] width 11 height 13
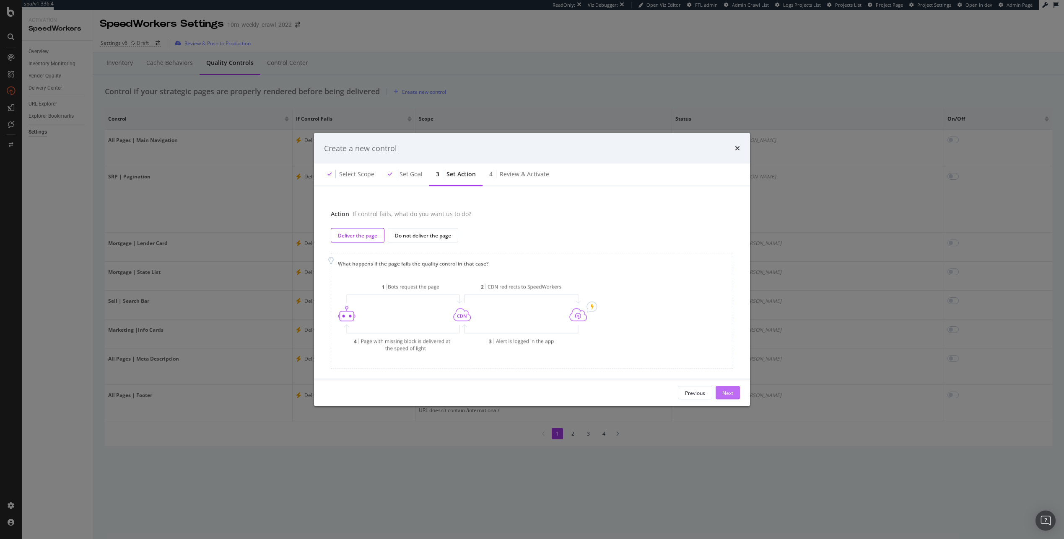
click at [727, 393] on div "Next" at bounding box center [727, 392] width 11 height 7
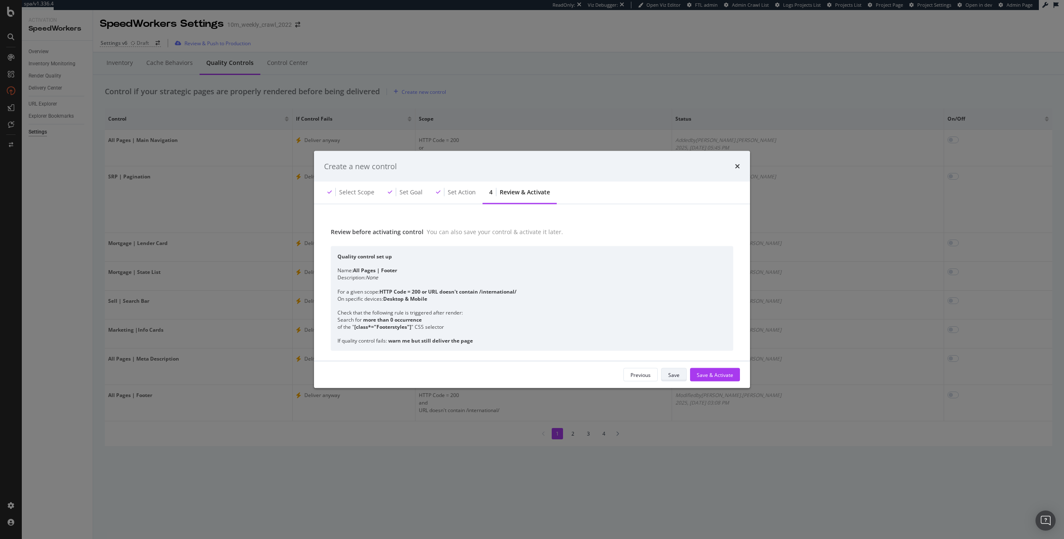
click at [680, 378] on button "Save" at bounding box center [674, 374] width 26 height 13
